Goal: Task Accomplishment & Management: Complete application form

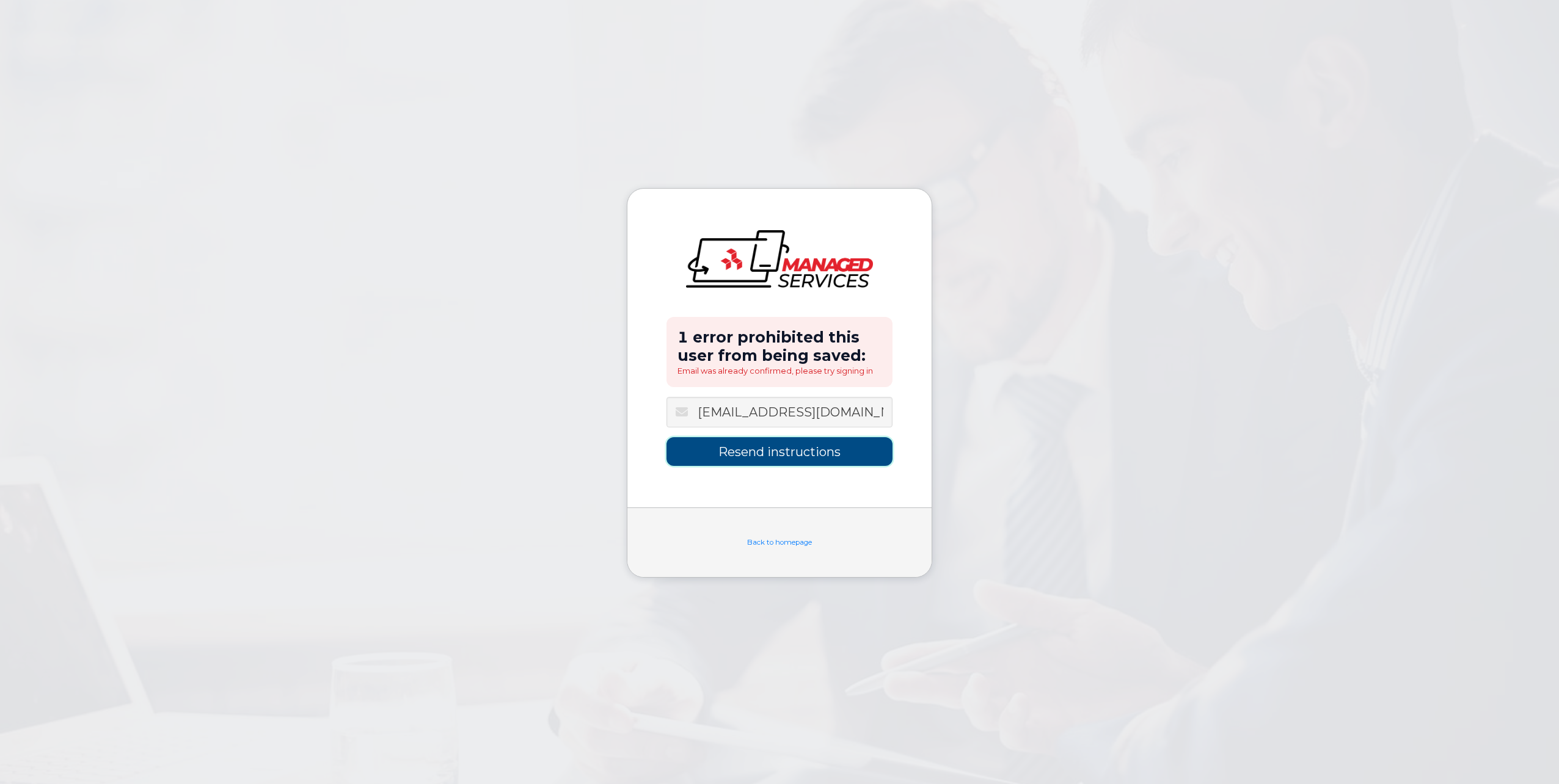
click at [806, 462] on input "Resend instructions" at bounding box center [780, 451] width 226 height 28
type input "Sending Instructions..."
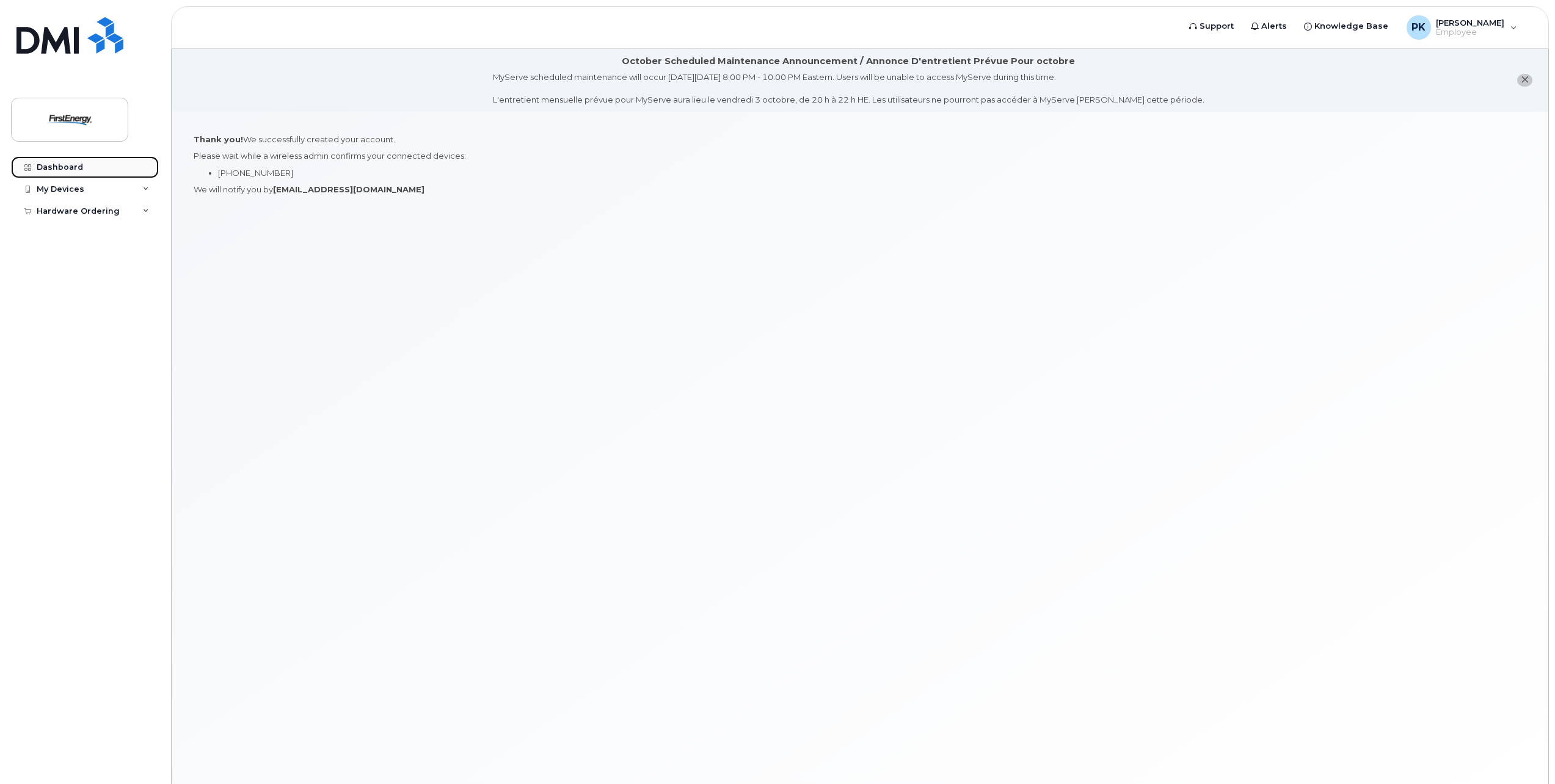
click at [79, 165] on div "Dashboard" at bounding box center [60, 168] width 46 height 10
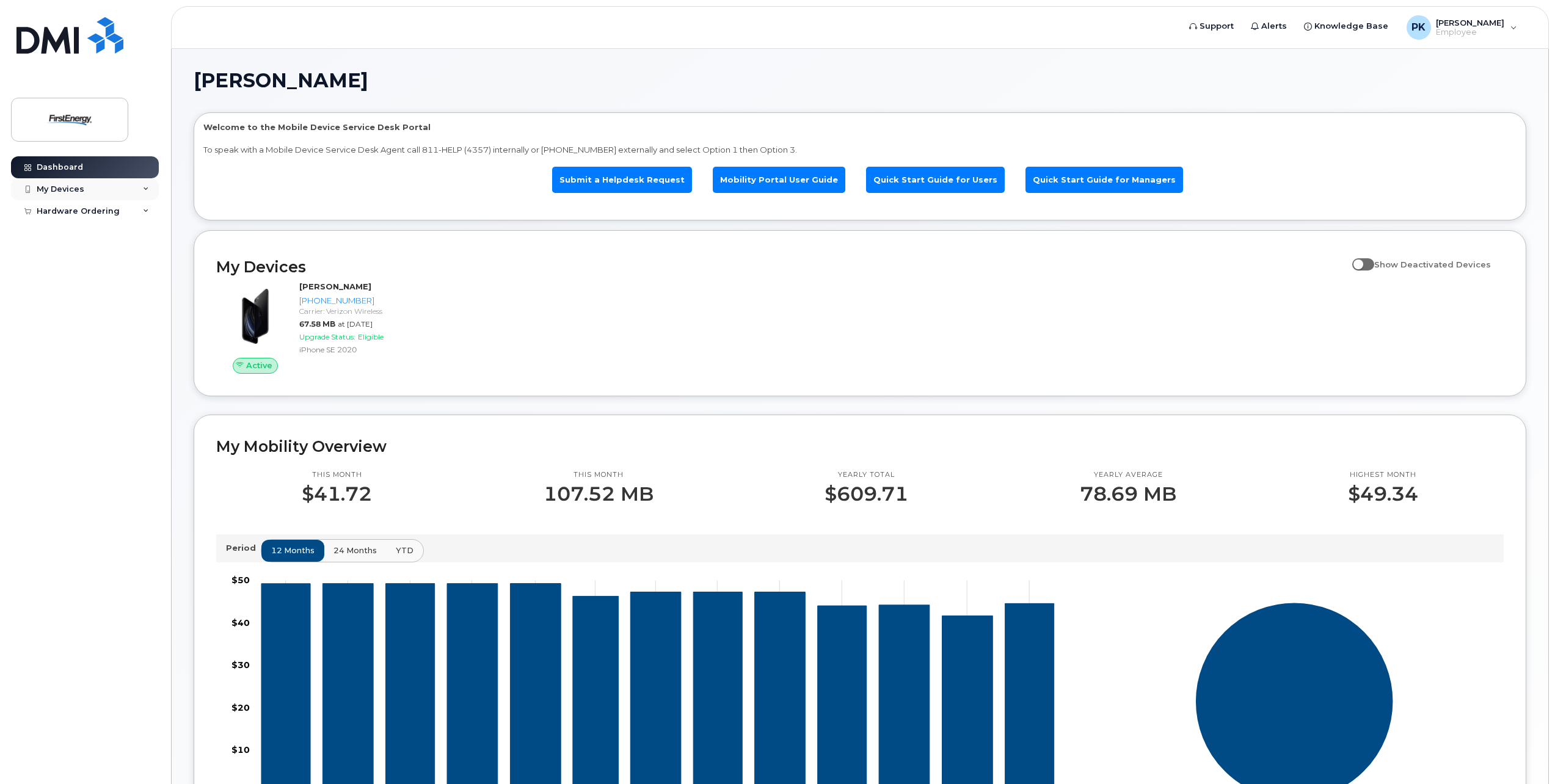
click at [93, 190] on div "My Devices" at bounding box center [85, 189] width 148 height 22
click at [1493, 28] on span "Employee" at bounding box center [1470, 33] width 69 height 10
click at [1242, 73] on h1 "[PERSON_NAME]" at bounding box center [857, 80] width 1326 height 19
click at [668, 169] on link "Submit a Helpdesk Request" at bounding box center [622, 180] width 140 height 26
